Goal: Information Seeking & Learning: Learn about a topic

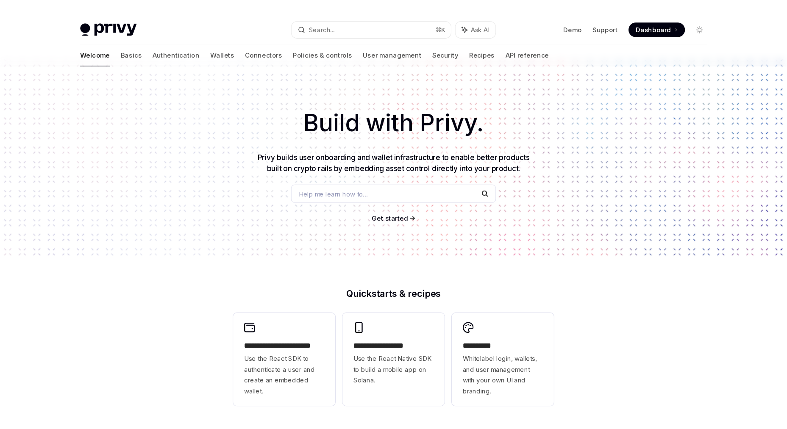
scroll to position [13, 0]
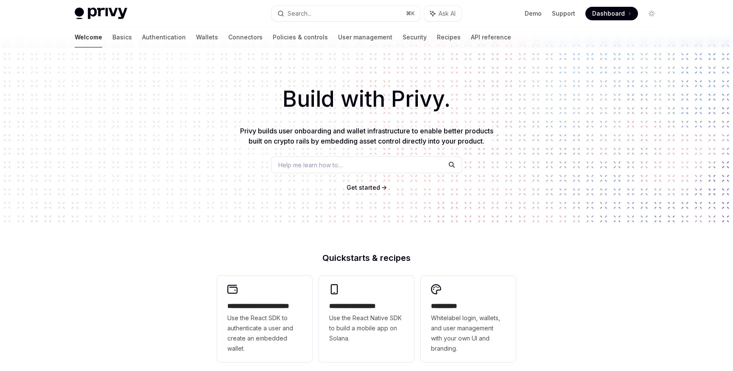
click at [387, 165] on div "Help me learn how to…" at bounding box center [366, 164] width 191 height 17
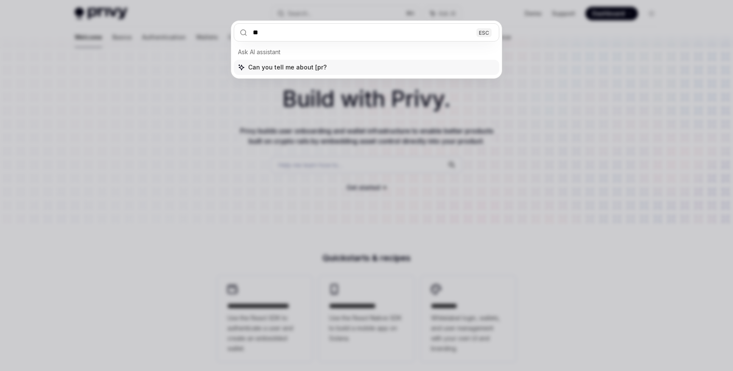
type input "*"
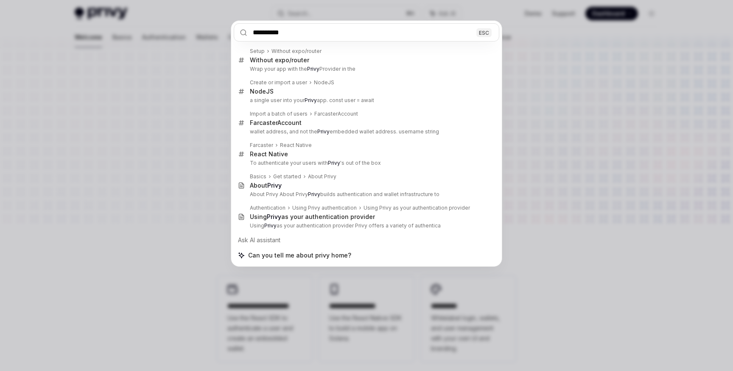
type input "**********"
drag, startPoint x: 155, startPoint y: 95, endPoint x: 197, endPoint y: 65, distance: 52.2
click at [155, 95] on div "**********" at bounding box center [366, 185] width 733 height 371
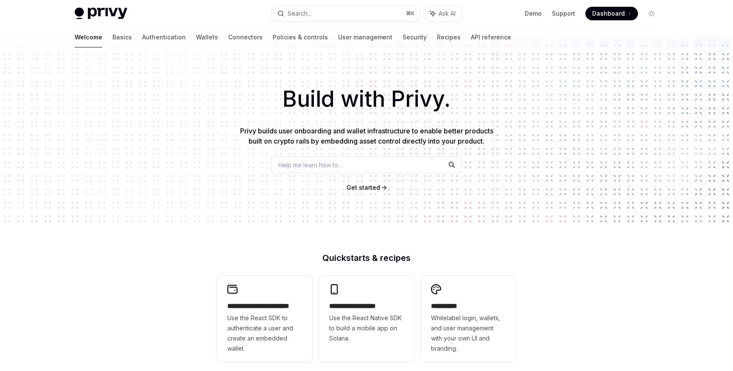
click at [620, 9] on span "Dashboard" at bounding box center [608, 13] width 33 height 8
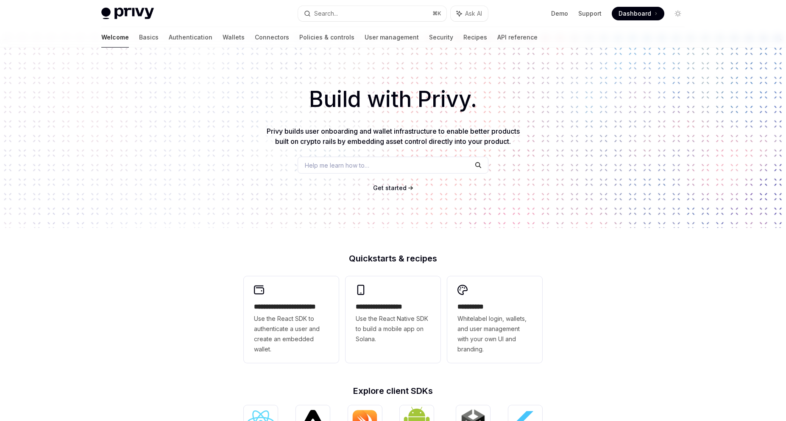
type textarea "*"
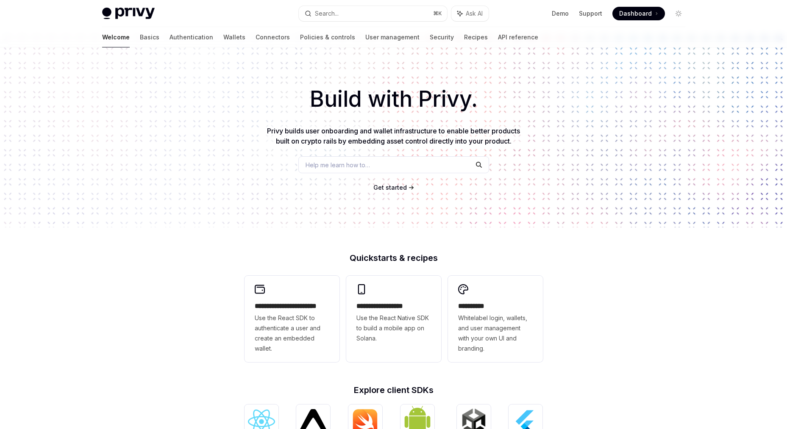
click at [202, 237] on div "**********" at bounding box center [393, 347] width 787 height 627
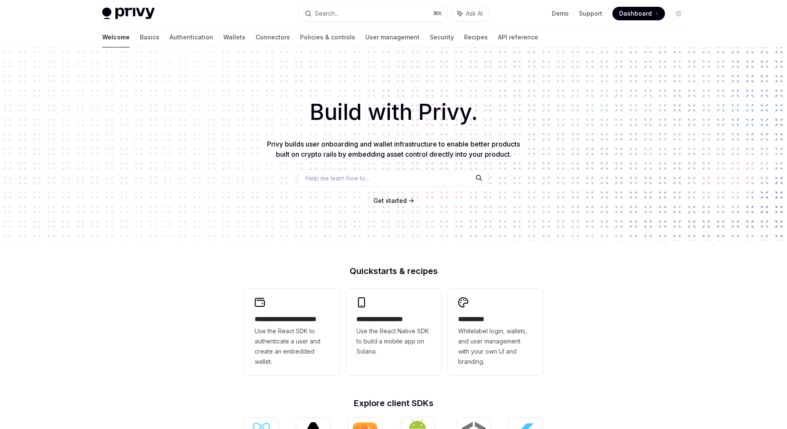
click at [640, 11] on span "Dashboard" at bounding box center [635, 13] width 33 height 8
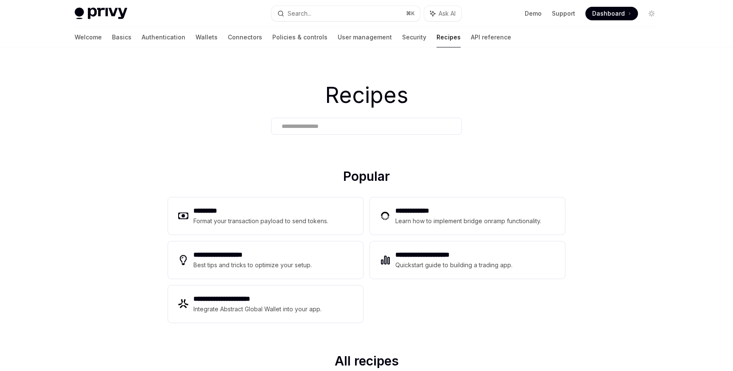
click at [325, 127] on input "text" at bounding box center [366, 126] width 170 height 9
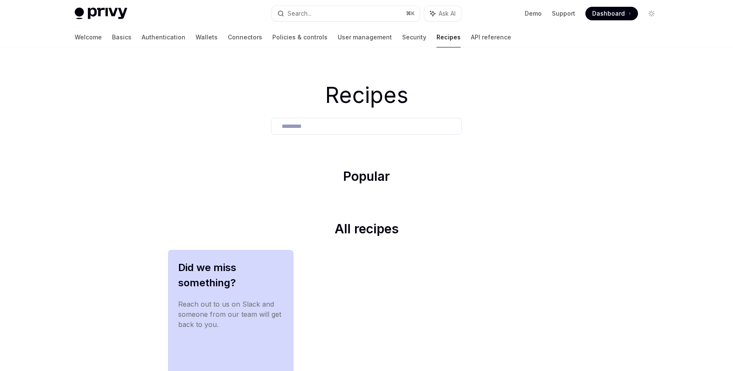
type input "**********"
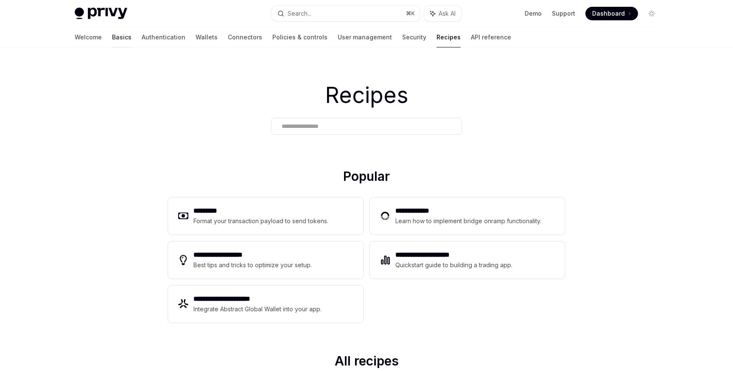
drag, startPoint x: 61, startPoint y: 37, endPoint x: 78, endPoint y: 40, distance: 17.2
click at [61, 37] on div "Welcome Basics Authentication Wallets Connectors Policies & controls User manag…" at bounding box center [366, 37] width 624 height 20
drag, startPoint x: 81, startPoint y: 40, endPoint x: 83, endPoint y: 46, distance: 6.3
click at [112, 40] on link "Basics" at bounding box center [122, 37] width 20 height 20
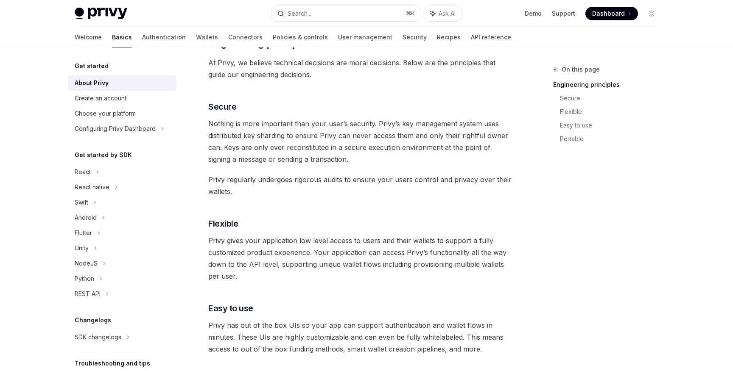
scroll to position [291, 0]
click at [471, 36] on link "API reference" at bounding box center [491, 37] width 40 height 20
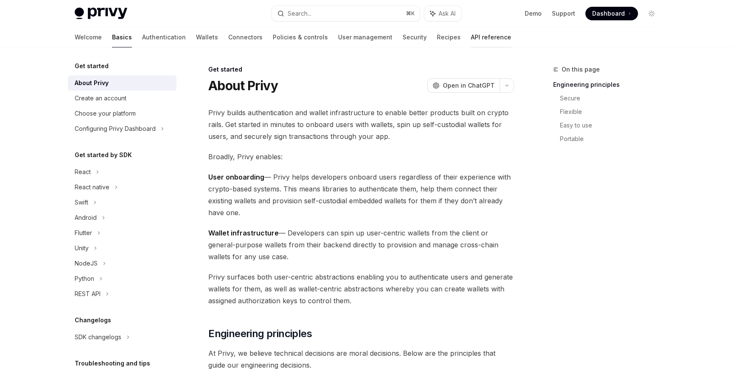
type textarea "*"
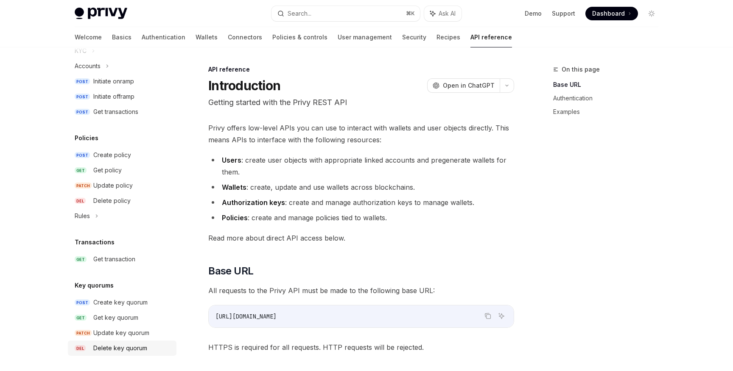
scroll to position [504, 0]
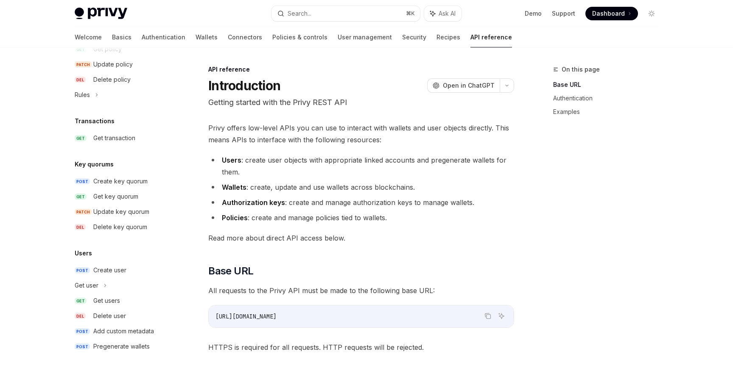
click at [291, 204] on li "Authorization keys : create and manage authorization keys to manage wallets." at bounding box center [361, 203] width 306 height 12
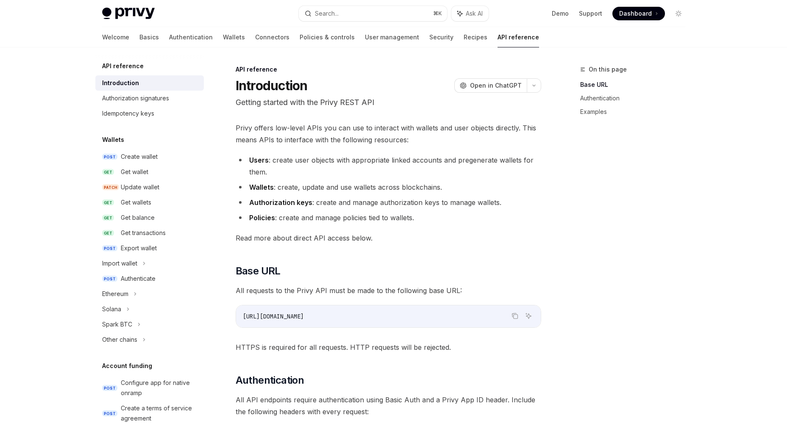
scroll to position [446, 0]
